Goal: Navigation & Orientation: Find specific page/section

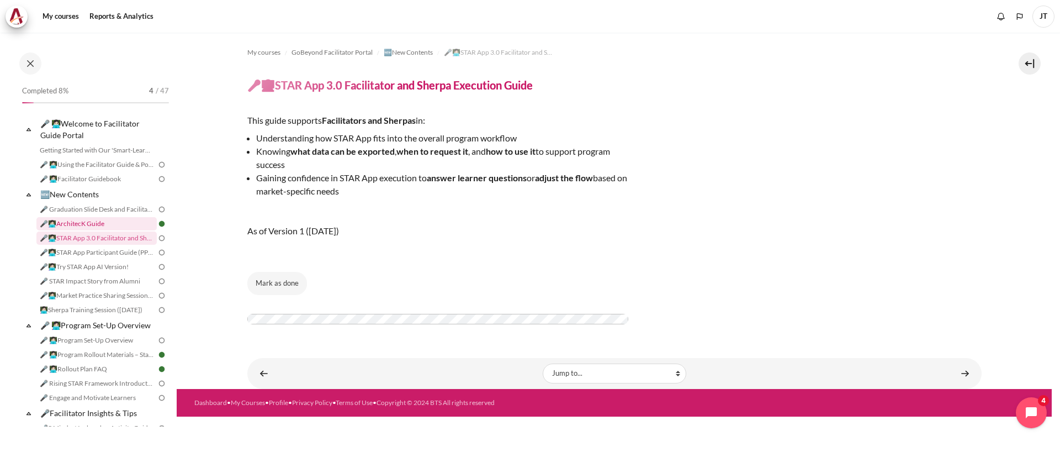
click at [96, 222] on link "🎤👩🏻‍💻ArchitecK Guide" at bounding box center [96, 223] width 120 height 13
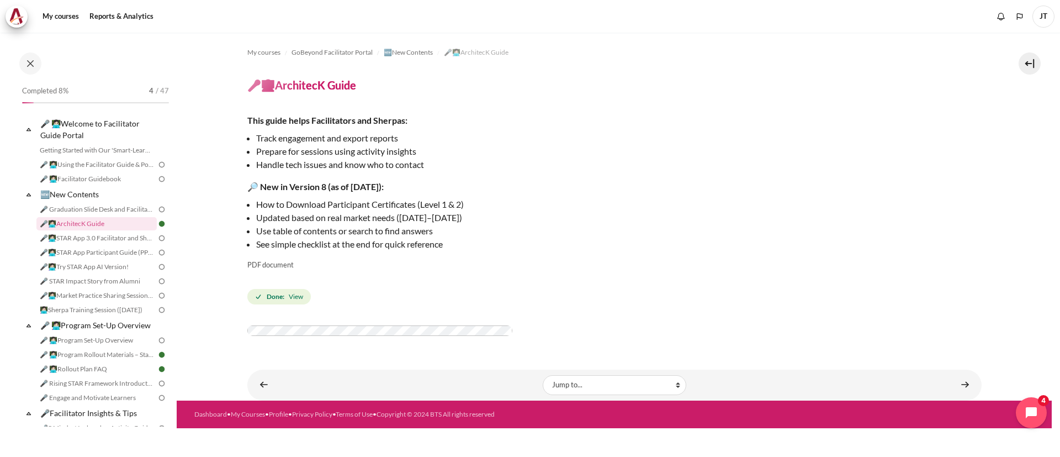
click at [1045, 6] on span "JT" at bounding box center [1043, 17] width 22 height 22
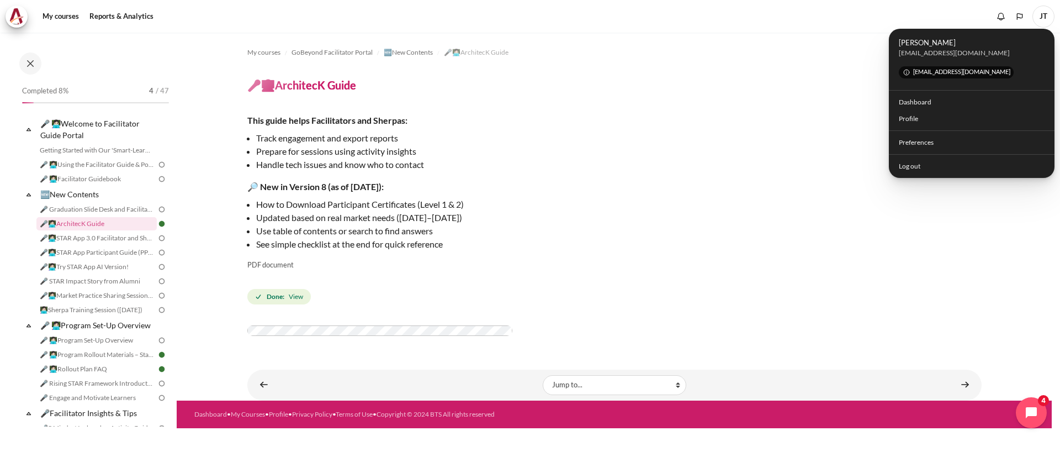
click at [516, 202] on p "How to Download Participant Certificates (Level 1 & 2)" at bounding box center [445, 204] width 378 height 13
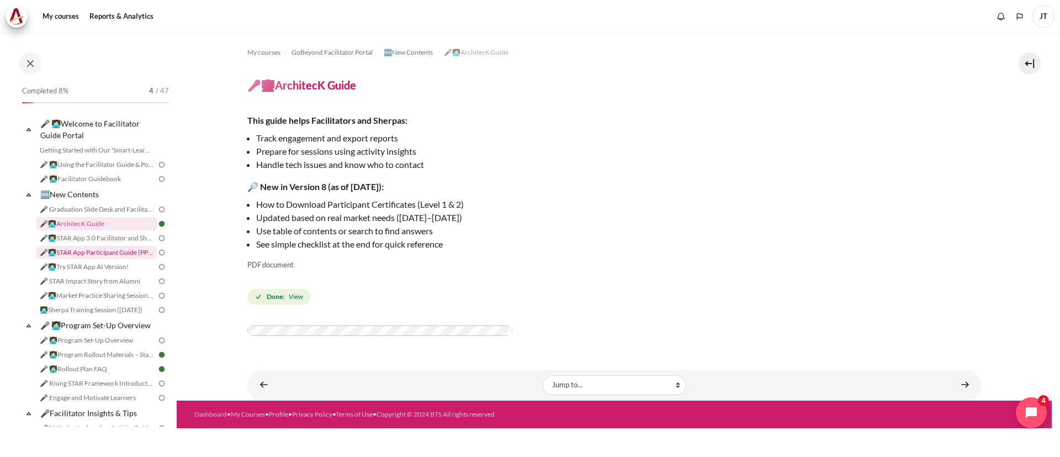
click at [105, 251] on link "🎤👩🏻‍💻STAR App Participant Guide (PPT)" at bounding box center [96, 252] width 120 height 13
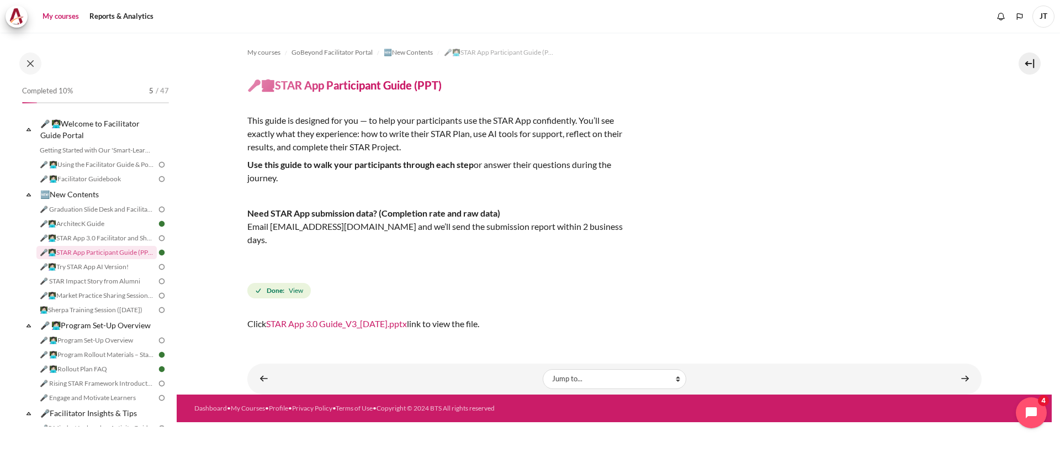
click at [67, 20] on link "My courses" at bounding box center [61, 17] width 44 height 22
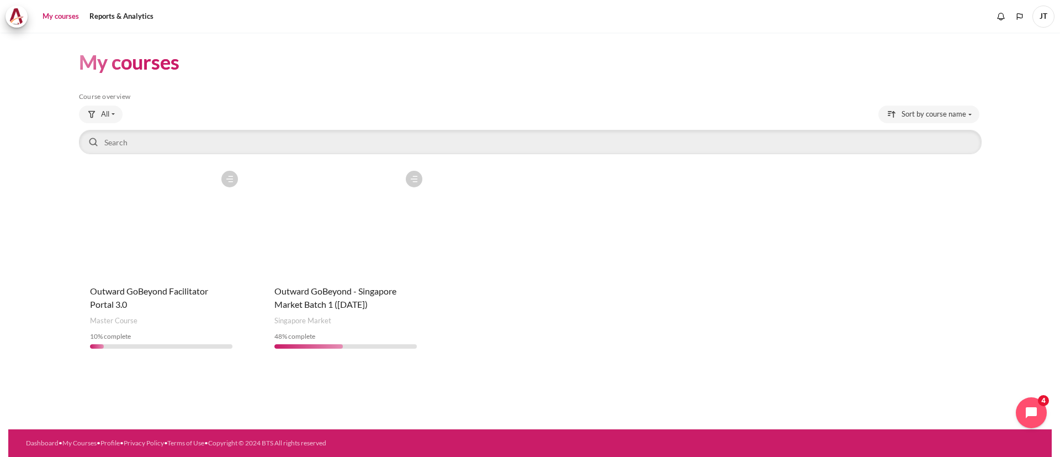
click at [363, 252] on figure "Content" at bounding box center [345, 220] width 165 height 110
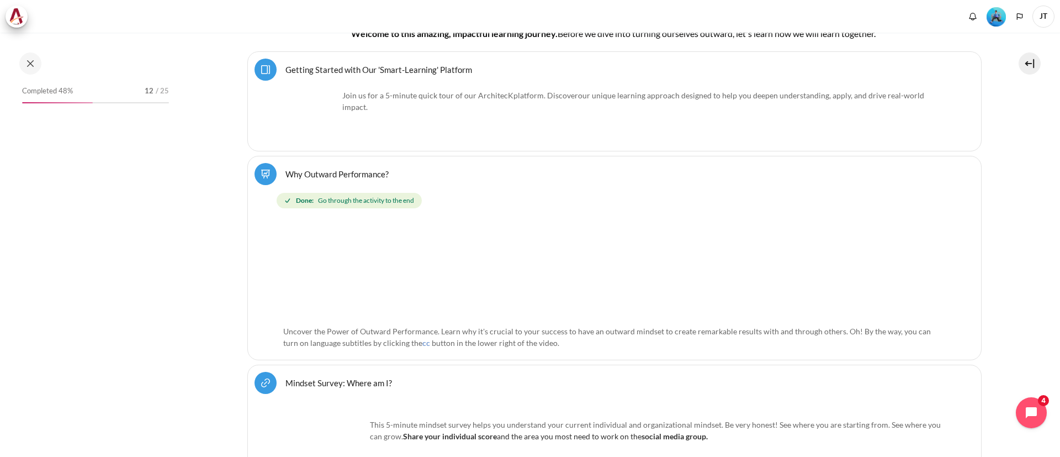
scroll to position [362, 0]
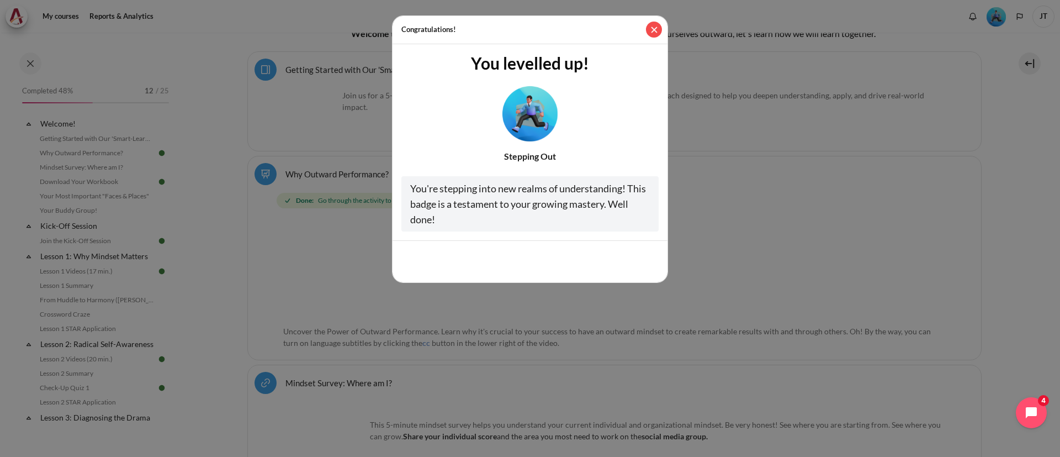
click at [650, 24] on button "Close" at bounding box center [654, 30] width 16 height 16
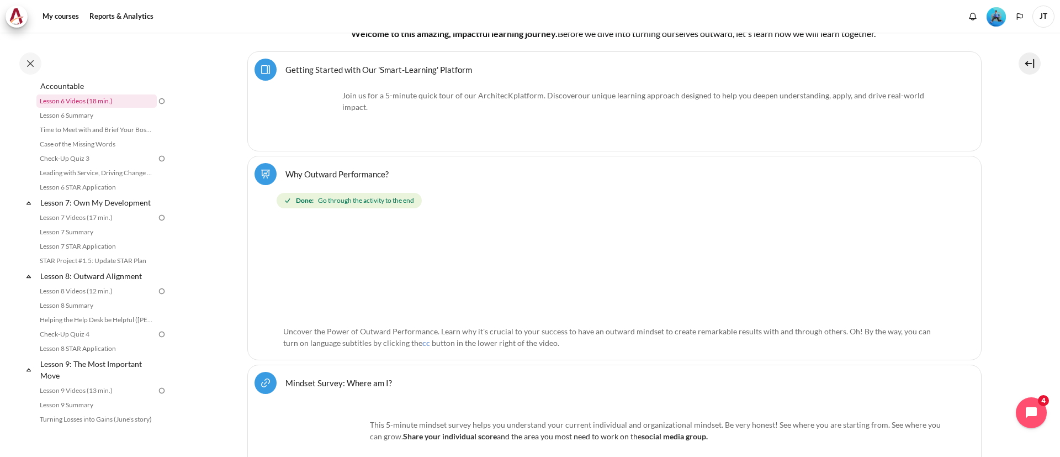
scroll to position [497, 0]
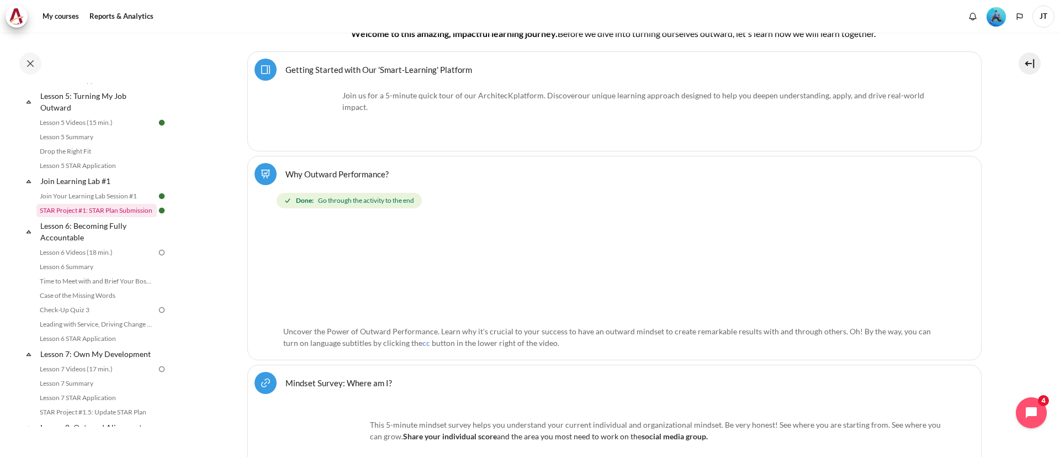
click at [119, 217] on link "STAR Project #1: STAR Plan Submission" at bounding box center [96, 210] width 120 height 13
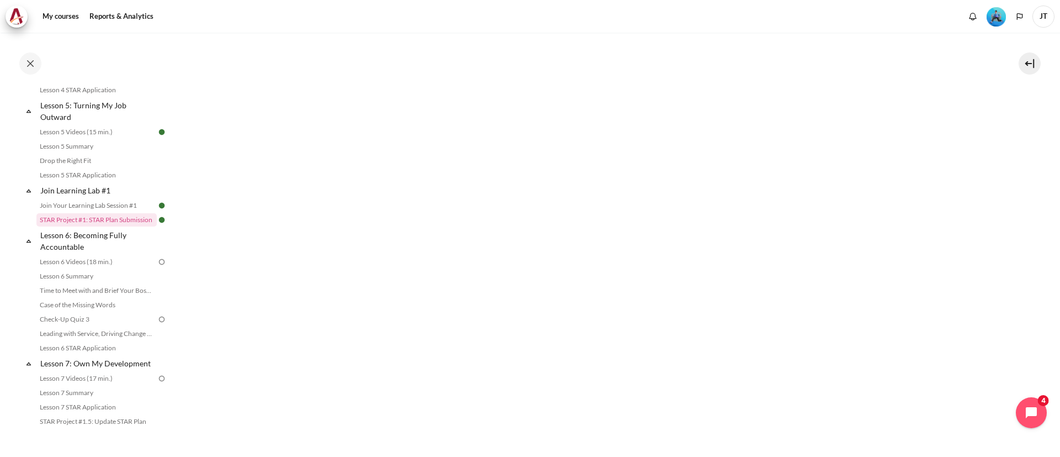
scroll to position [606, 0]
click at [678, 295] on img "Content" at bounding box center [614, 235] width 734 height 413
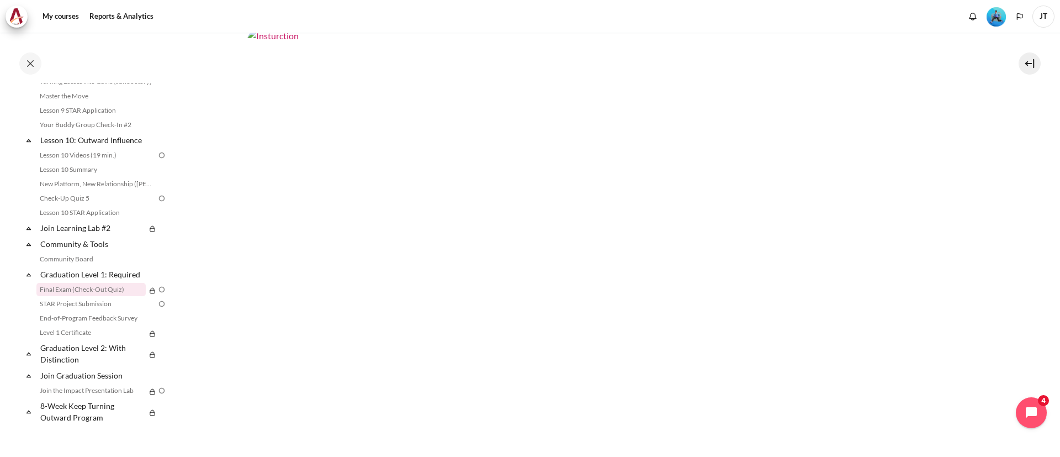
scroll to position [1032, 0]
click at [93, 305] on link "STAR Project Submission" at bounding box center [96, 303] width 120 height 13
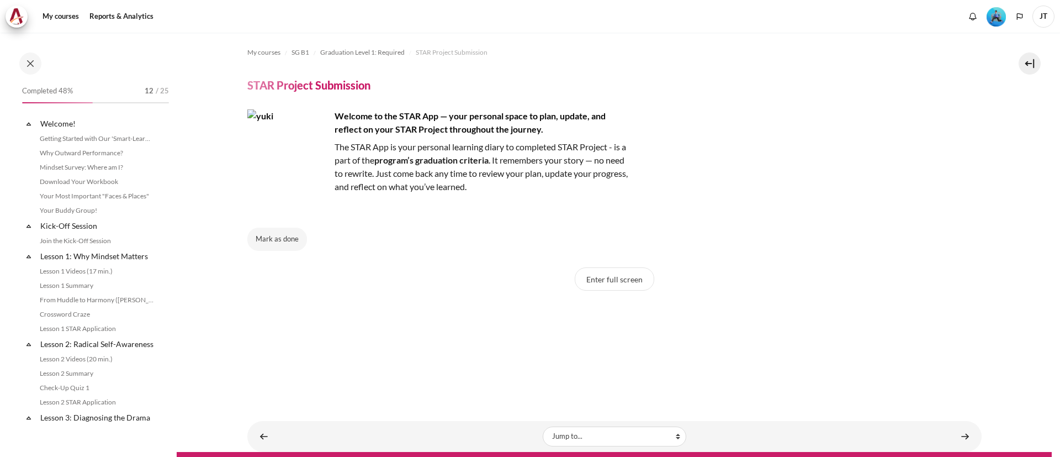
scroll to position [1032, 0]
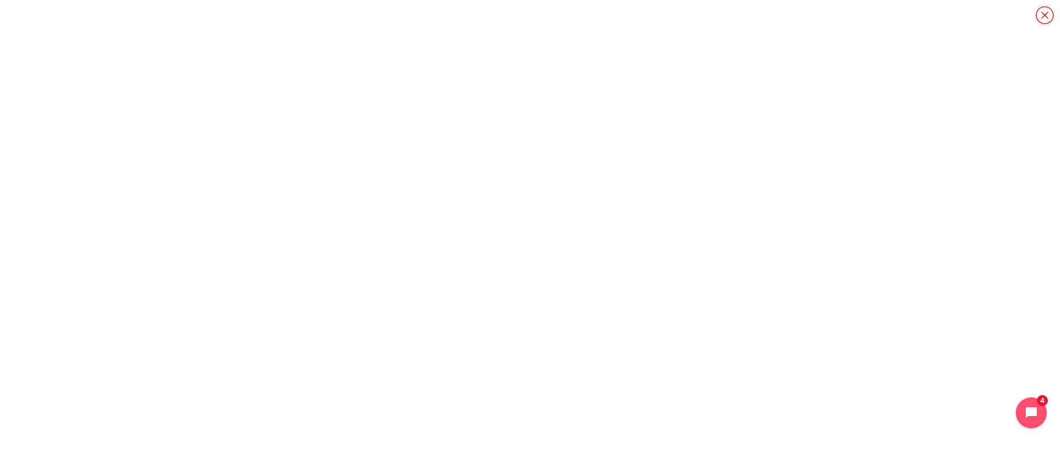
click at [1043, 16] on icon "Content" at bounding box center [1044, 15] width 19 height 19
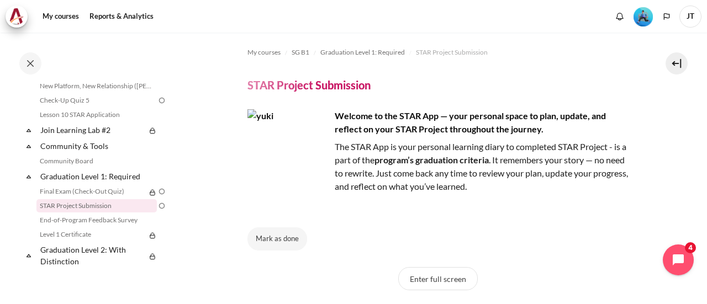
scroll to position [1094, 0]
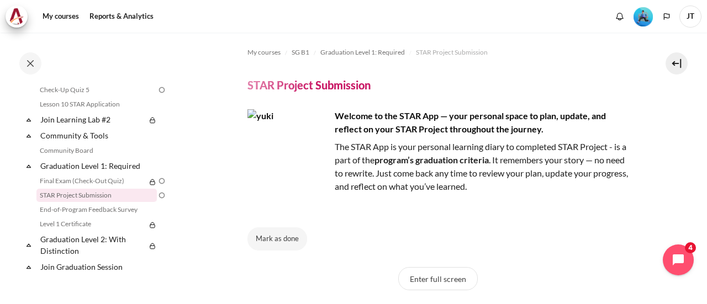
click at [29, 125] on icon at bounding box center [28, 119] width 11 height 11
click at [72, 127] on link "Join Learning Lab #2" at bounding box center [92, 119] width 107 height 15
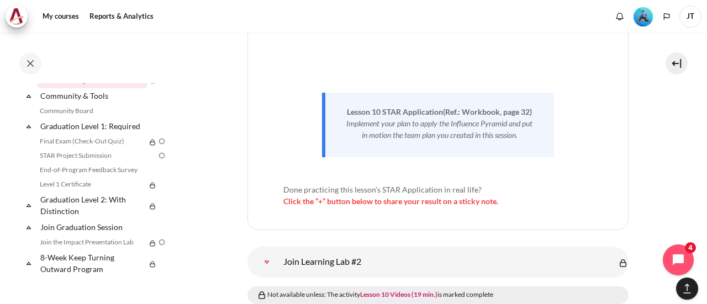
scroll to position [13078, 0]
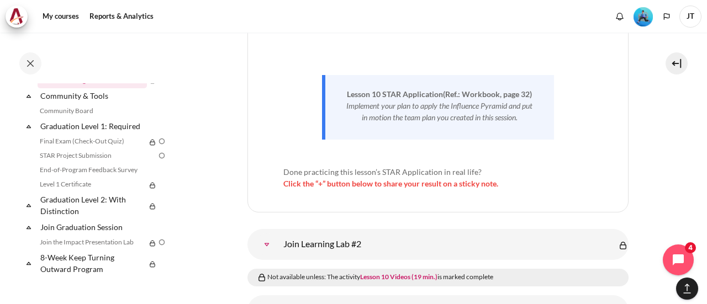
click at [265, 234] on link "Join Learning Lab #2" at bounding box center [267, 245] width 22 height 22
click at [266, 234] on link "Join Learning Lab #2" at bounding box center [267, 245] width 22 height 22
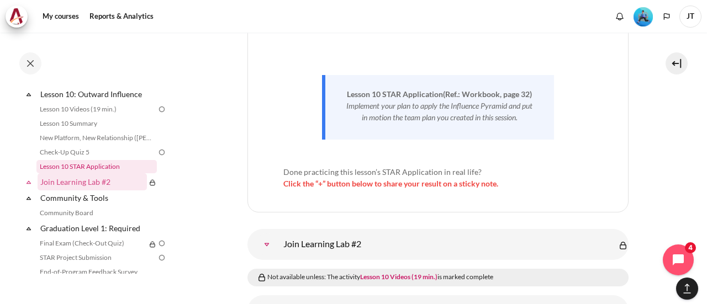
scroll to position [1078, 0]
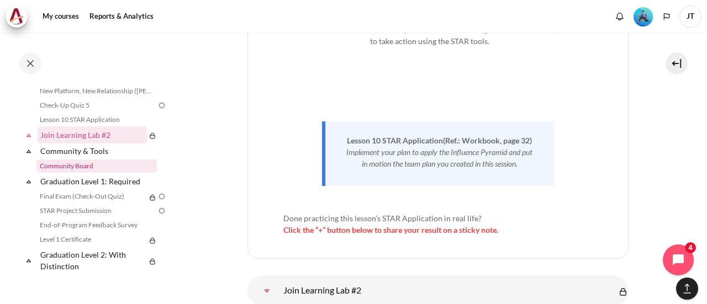
click at [60, 173] on link "Community Board" at bounding box center [96, 166] width 120 height 13
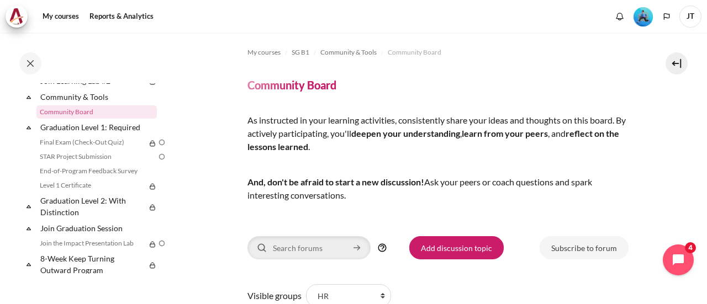
scroll to position [1077, 0]
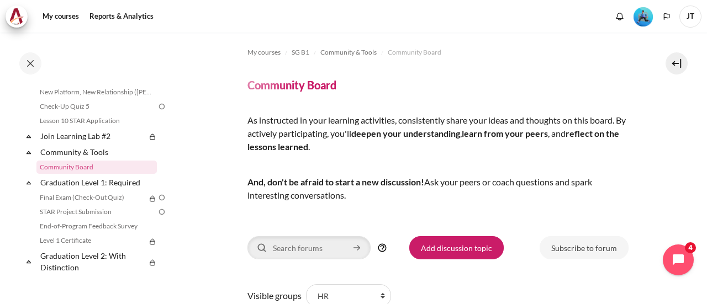
click at [25, 158] on icon at bounding box center [28, 152] width 11 height 11
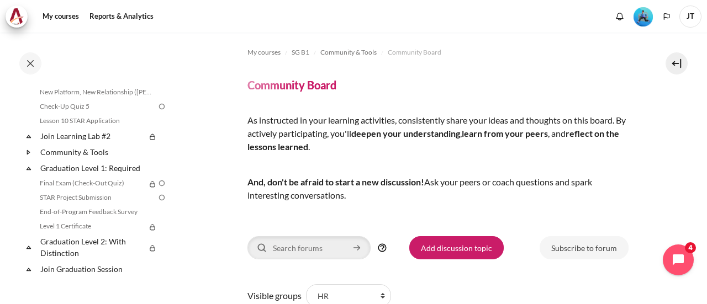
click at [24, 158] on icon at bounding box center [28, 152] width 11 height 11
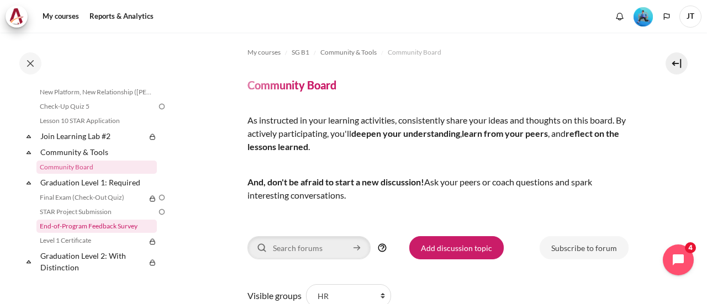
scroll to position [1132, 0]
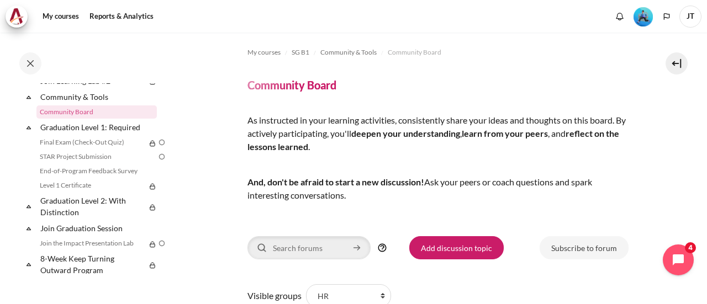
click at [24, 212] on icon at bounding box center [28, 206] width 11 height 11
click at [28, 212] on icon at bounding box center [28, 206] width 11 height 11
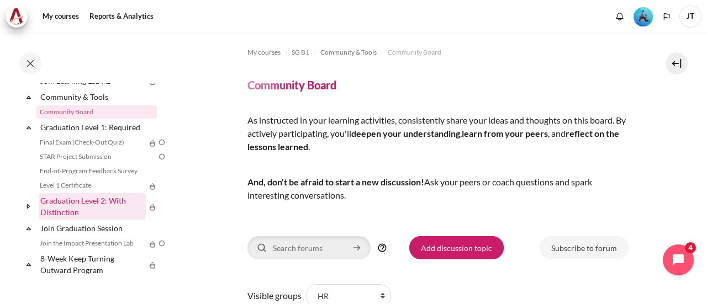
scroll to position [1149, 0]
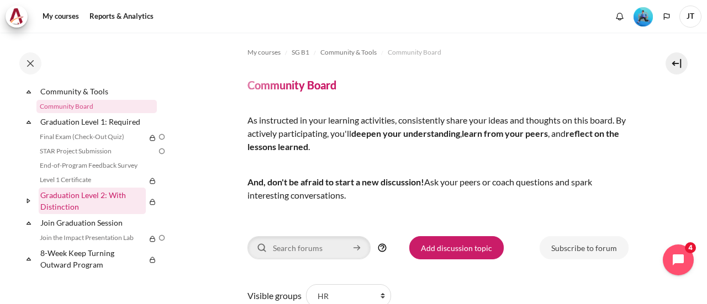
click at [47, 199] on link "Graduation Level 2: With Distinction" at bounding box center [92, 201] width 107 height 26
